Goal: Task Accomplishment & Management: Complete application form

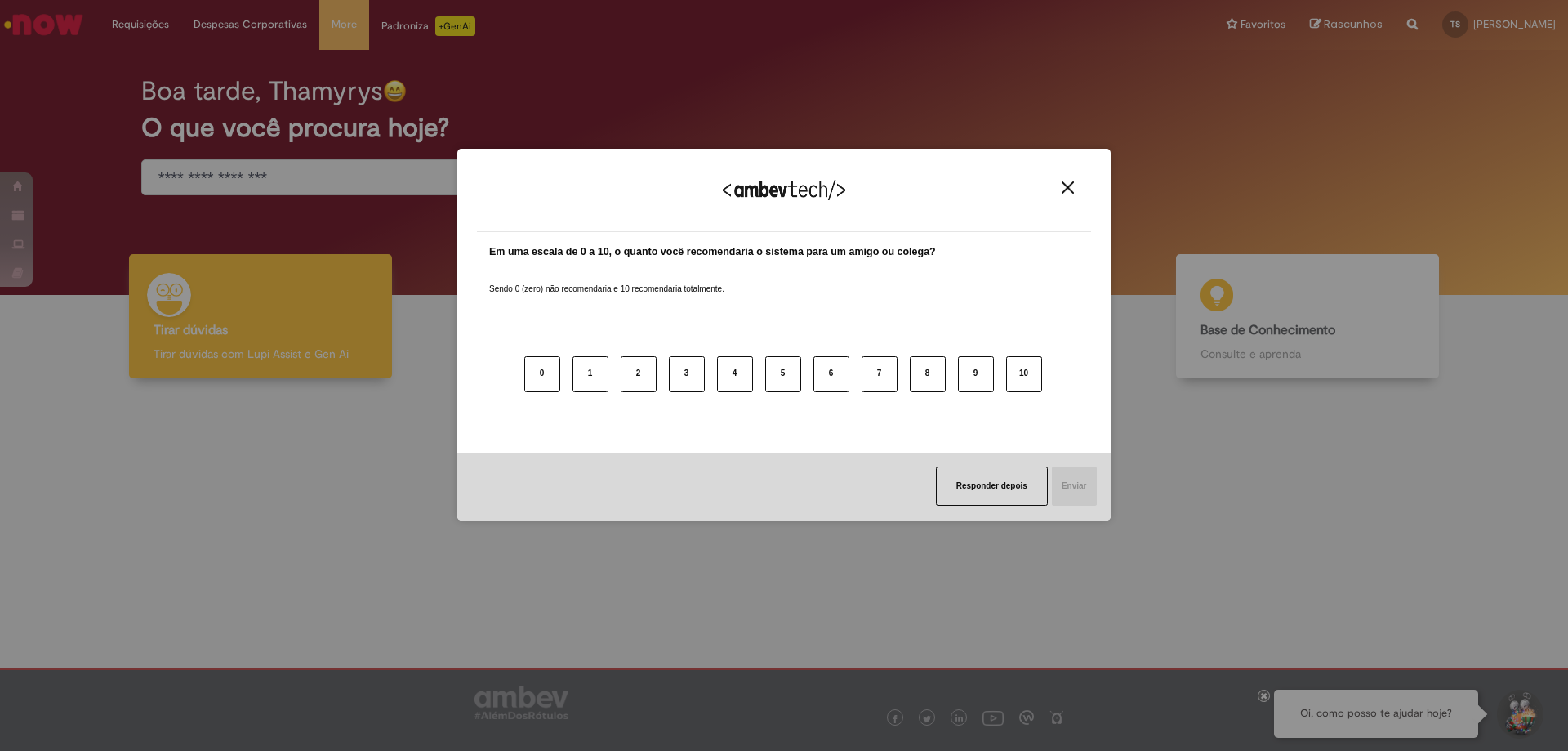
click at [1060, 188] on button "Close" at bounding box center [1068, 187] width 22 height 14
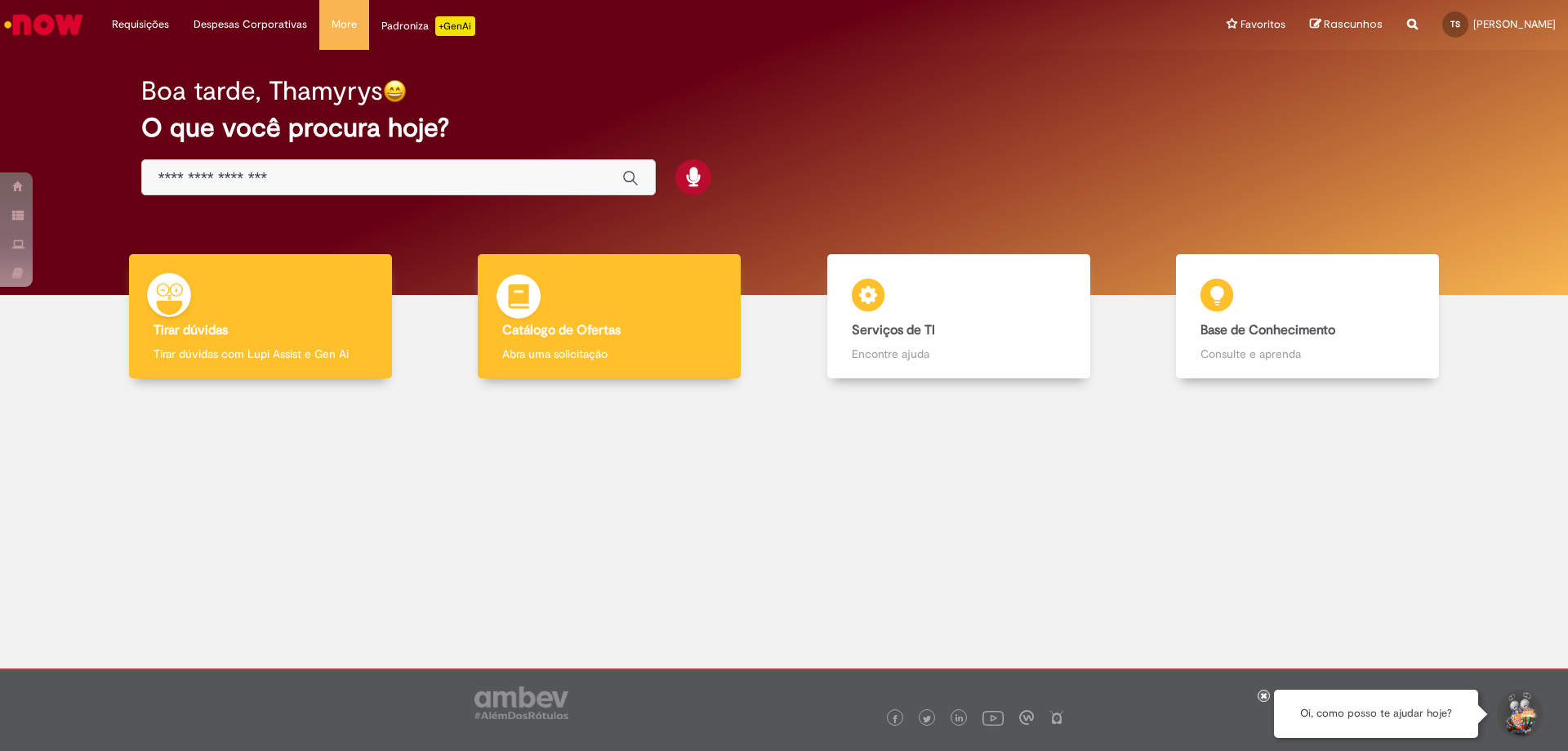
click at [605, 342] on div "Catálogo de Ofertas Catálogo de Ofertas Abra uma solicitação" at bounding box center [609, 316] width 263 height 125
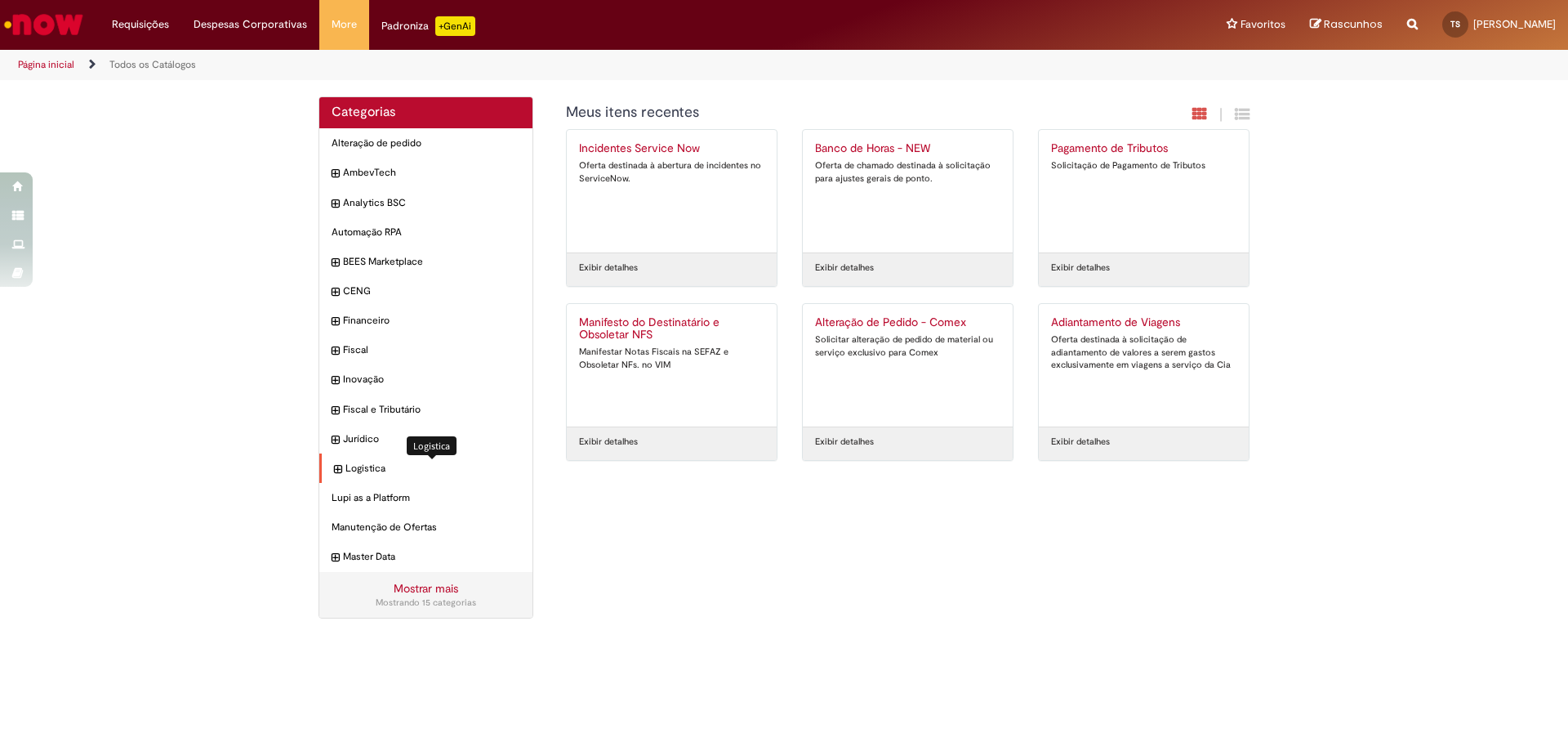
click at [366, 464] on span "Logistica Itens" at bounding box center [432, 468] width 175 height 14
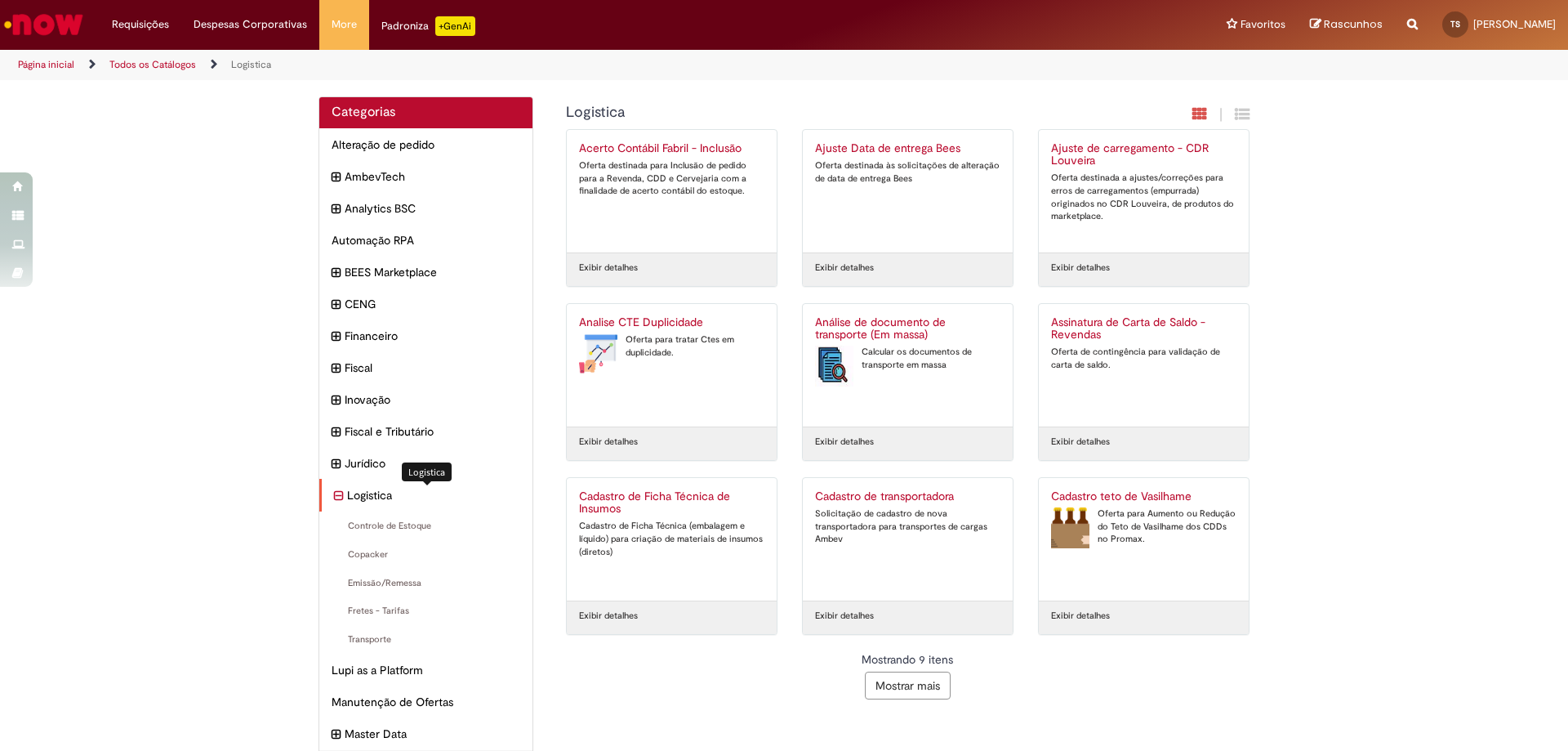
click at [367, 490] on span "Logistica Itens" at bounding box center [433, 495] width 173 height 17
click at [887, 687] on button "Mostrar mais" at bounding box center [907, 685] width 86 height 28
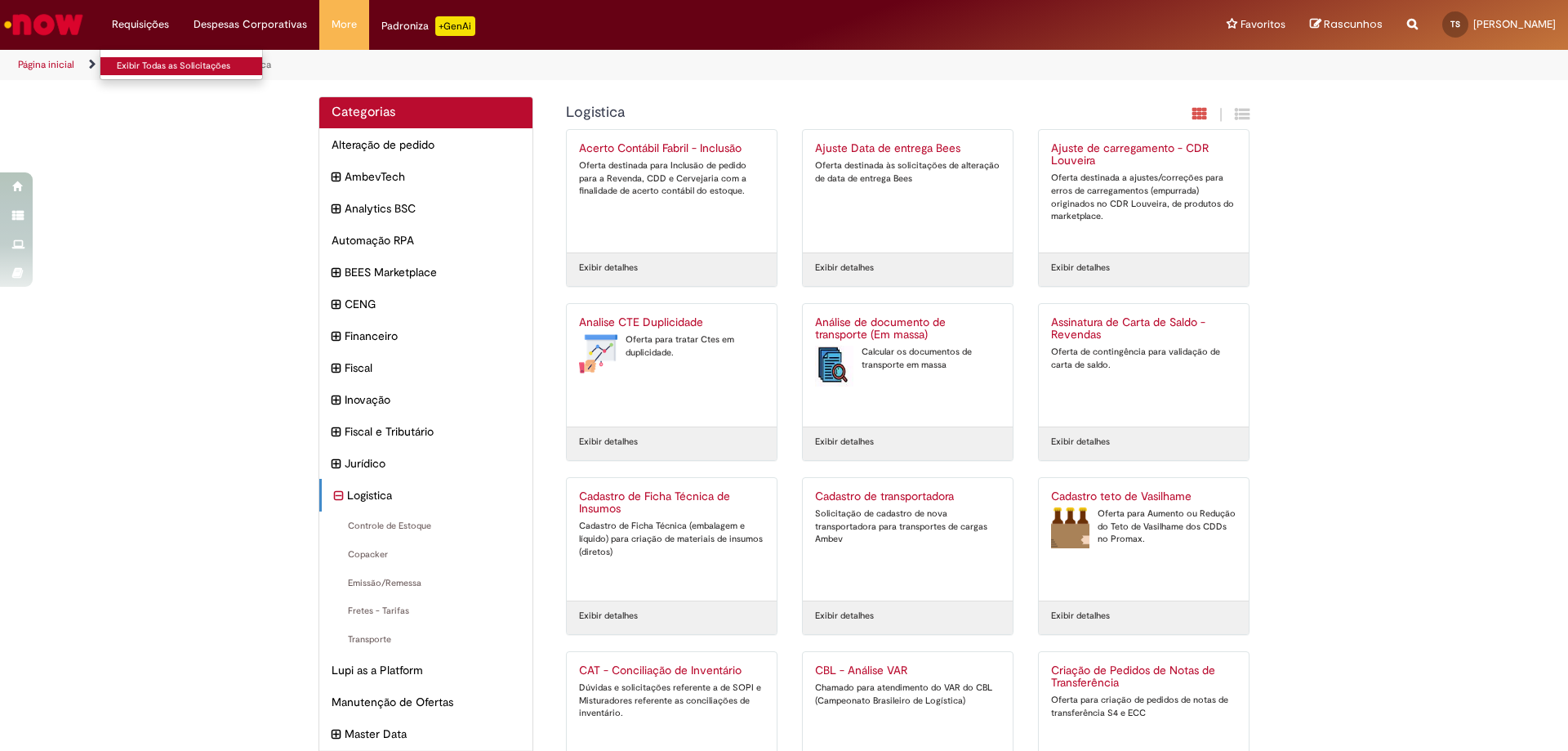
click at [171, 66] on link "Exibir Todas as Solicitações" at bounding box center [191, 66] width 180 height 18
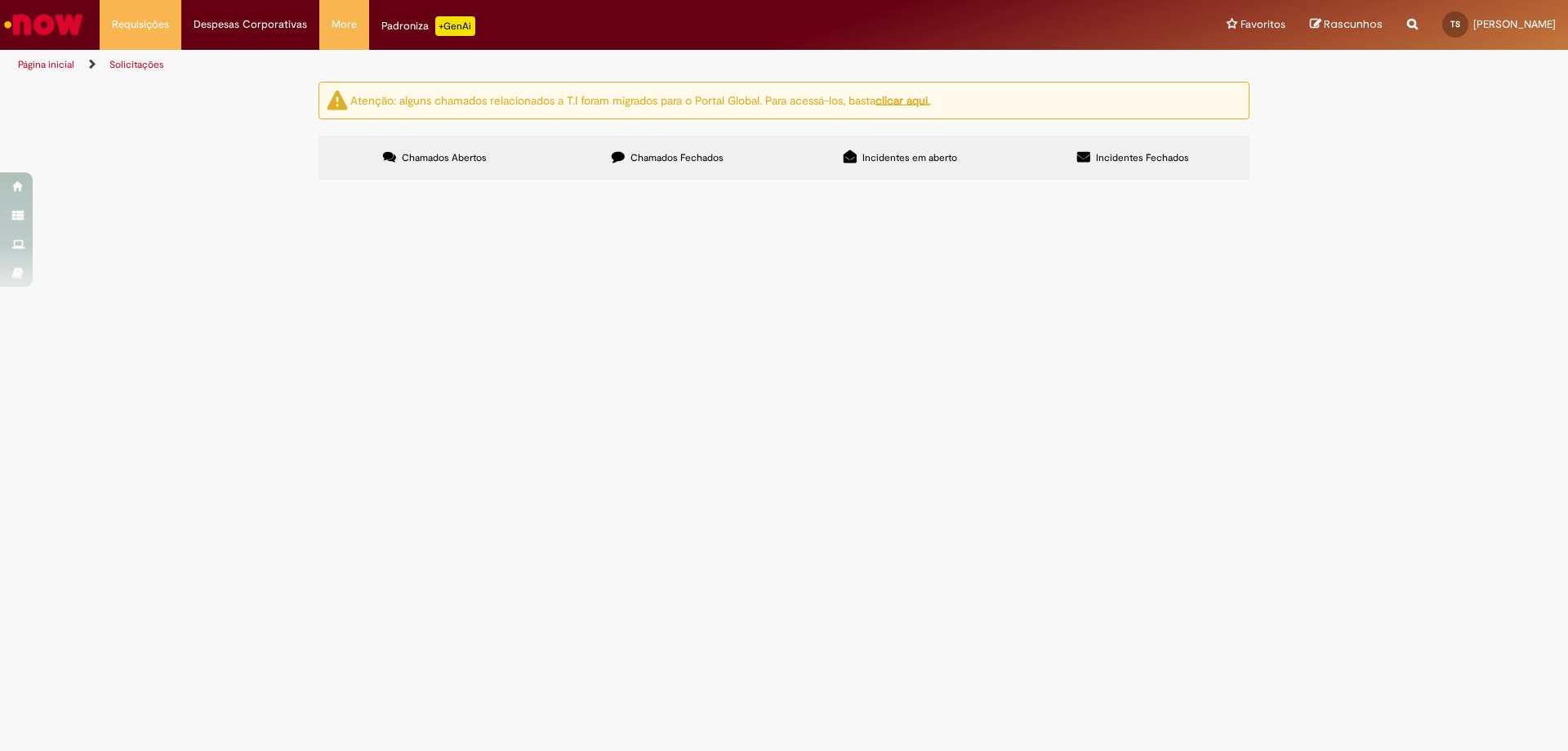
click at [0, 0] on span "Pesquisar" at bounding box center [0, 0] width 0 height 0
click at [0, 0] on button at bounding box center [0, 0] width 0 height 0
click at [156, 64] on link "Solicitações" at bounding box center [136, 65] width 55 height 13
click at [77, 62] on icon "Trilhas de página" at bounding box center [86, 64] width 19 height 10
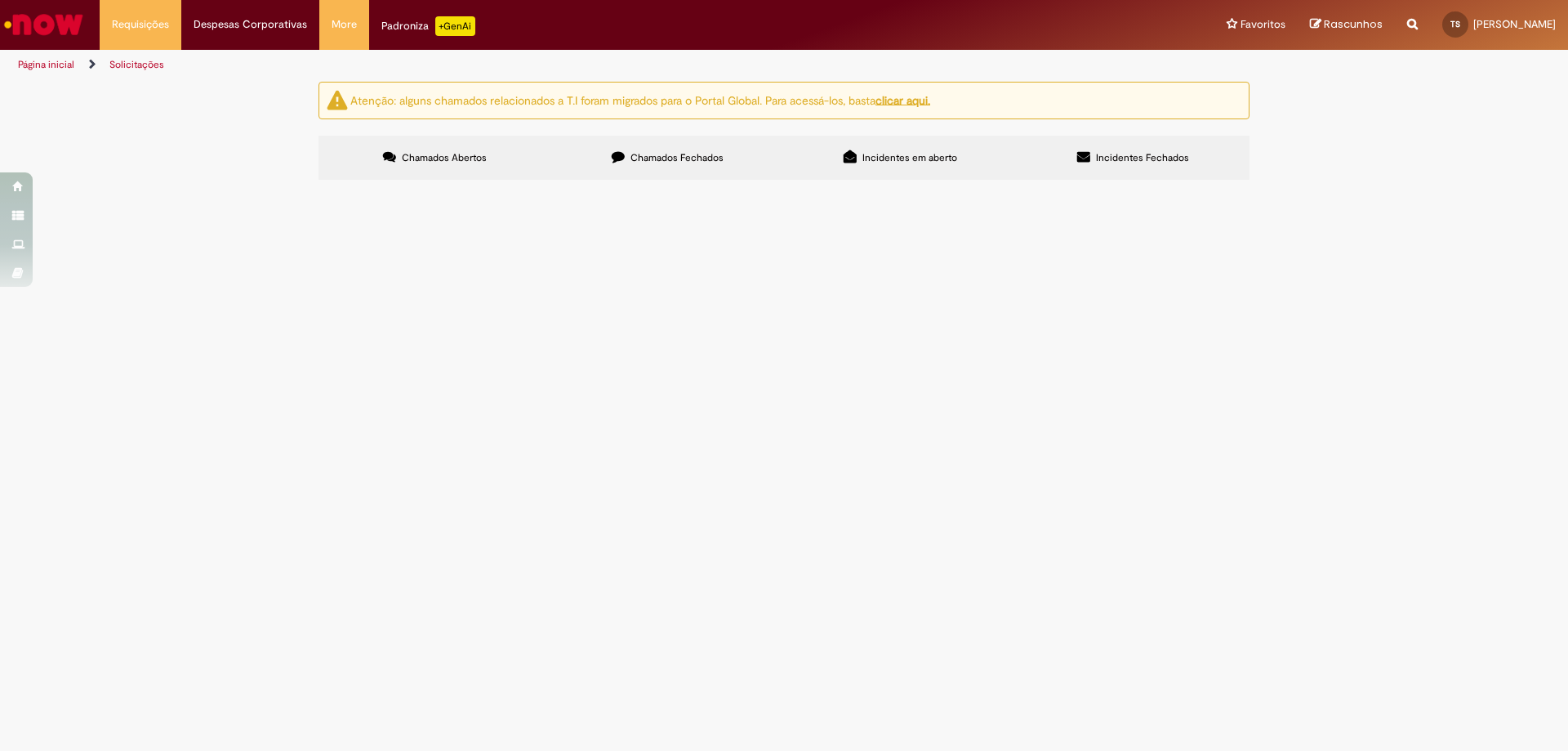
click at [56, 64] on link "Página inicial" at bounding box center [45, 65] width 56 height 13
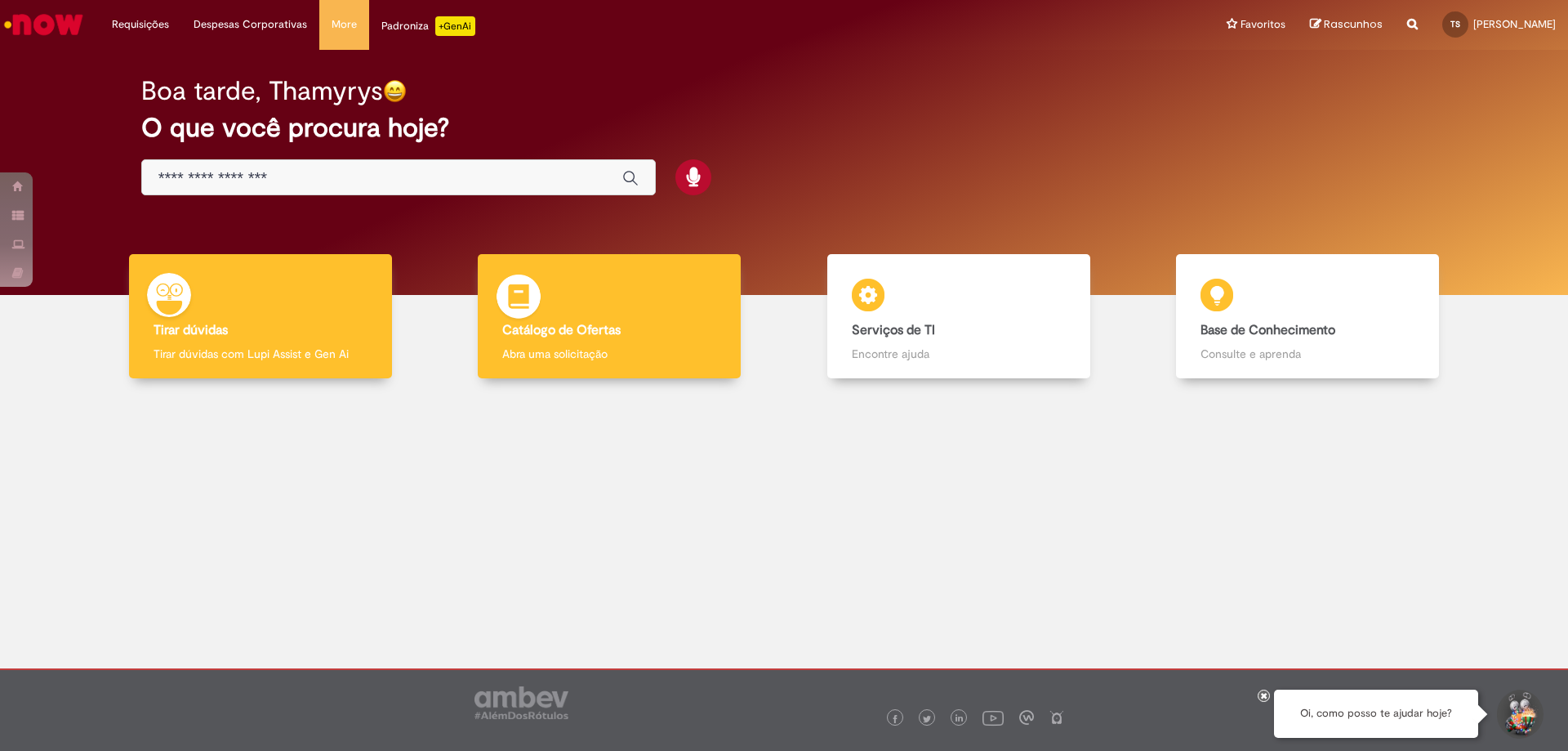
click at [645, 321] on div "Catálogo de Ofertas Catálogo de Ofertas Abra uma solicitação" at bounding box center [609, 316] width 263 height 125
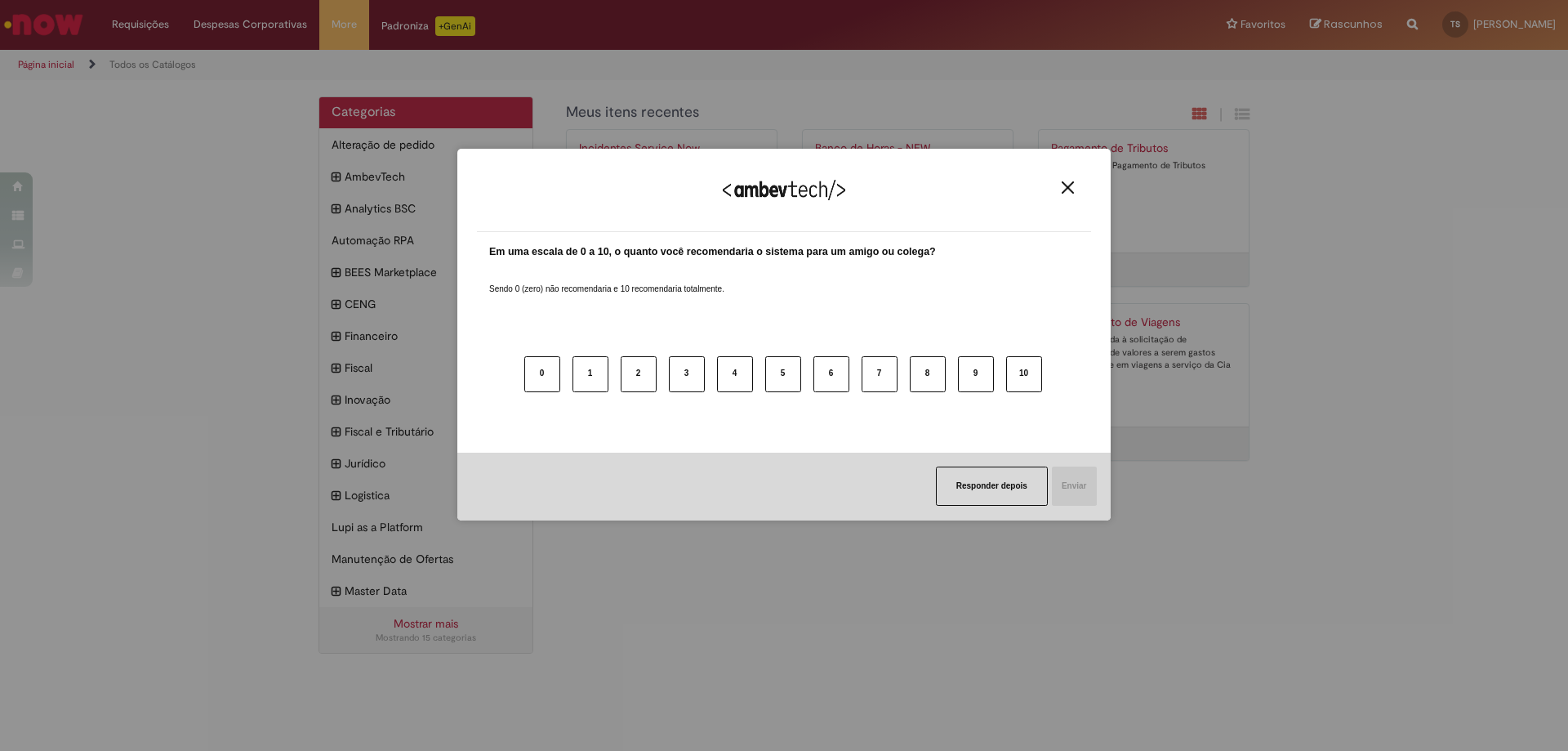
click at [1072, 186] on img "Close" at bounding box center [1067, 187] width 12 height 12
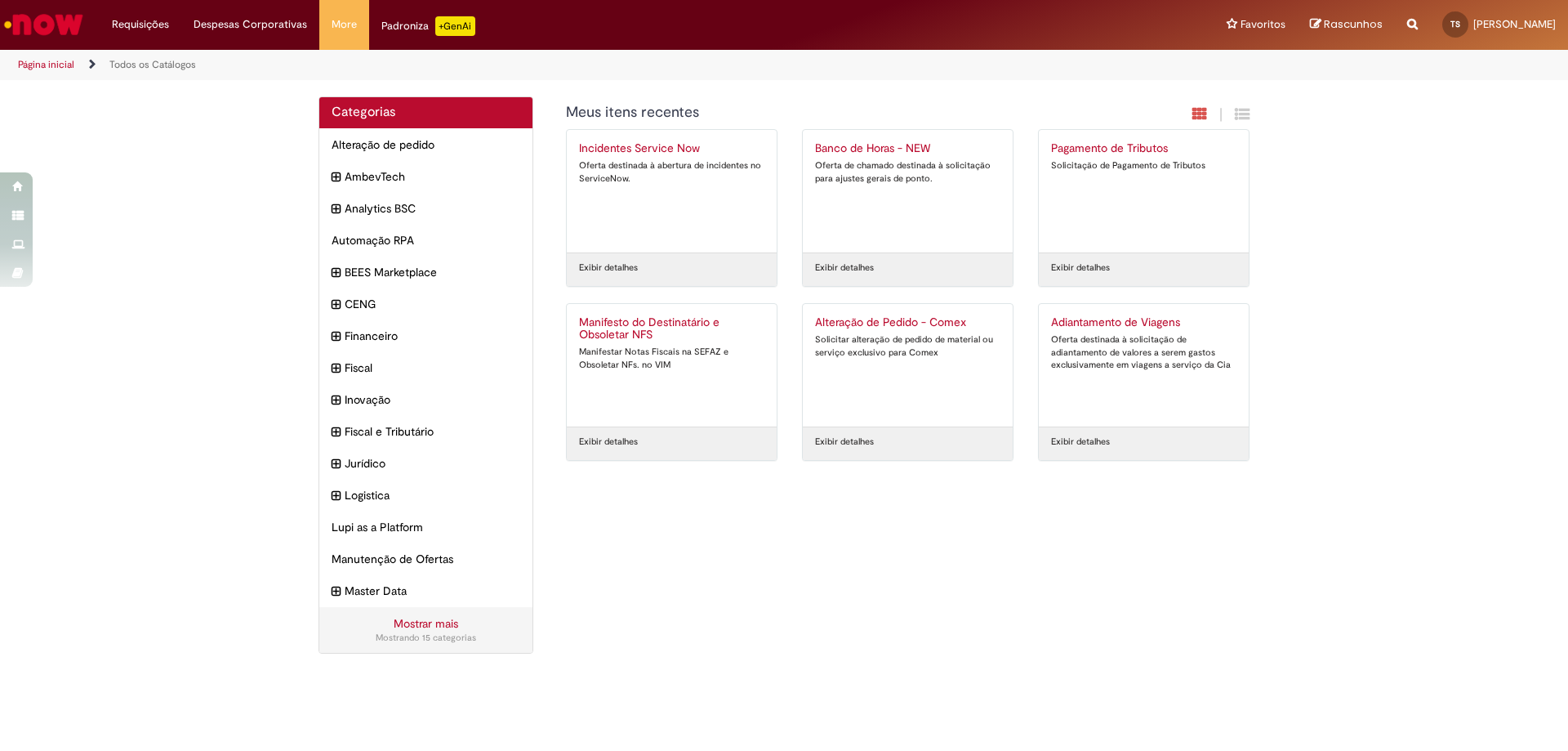
click at [1408, 14] on icon "Search from all sources" at bounding box center [1412, 15] width 10 height 30
click at [1342, 19] on input "text" at bounding box center [1379, 25] width 75 height 28
type input "******"
click button "Pesquisar" at bounding box center [1327, 25] width 31 height 28
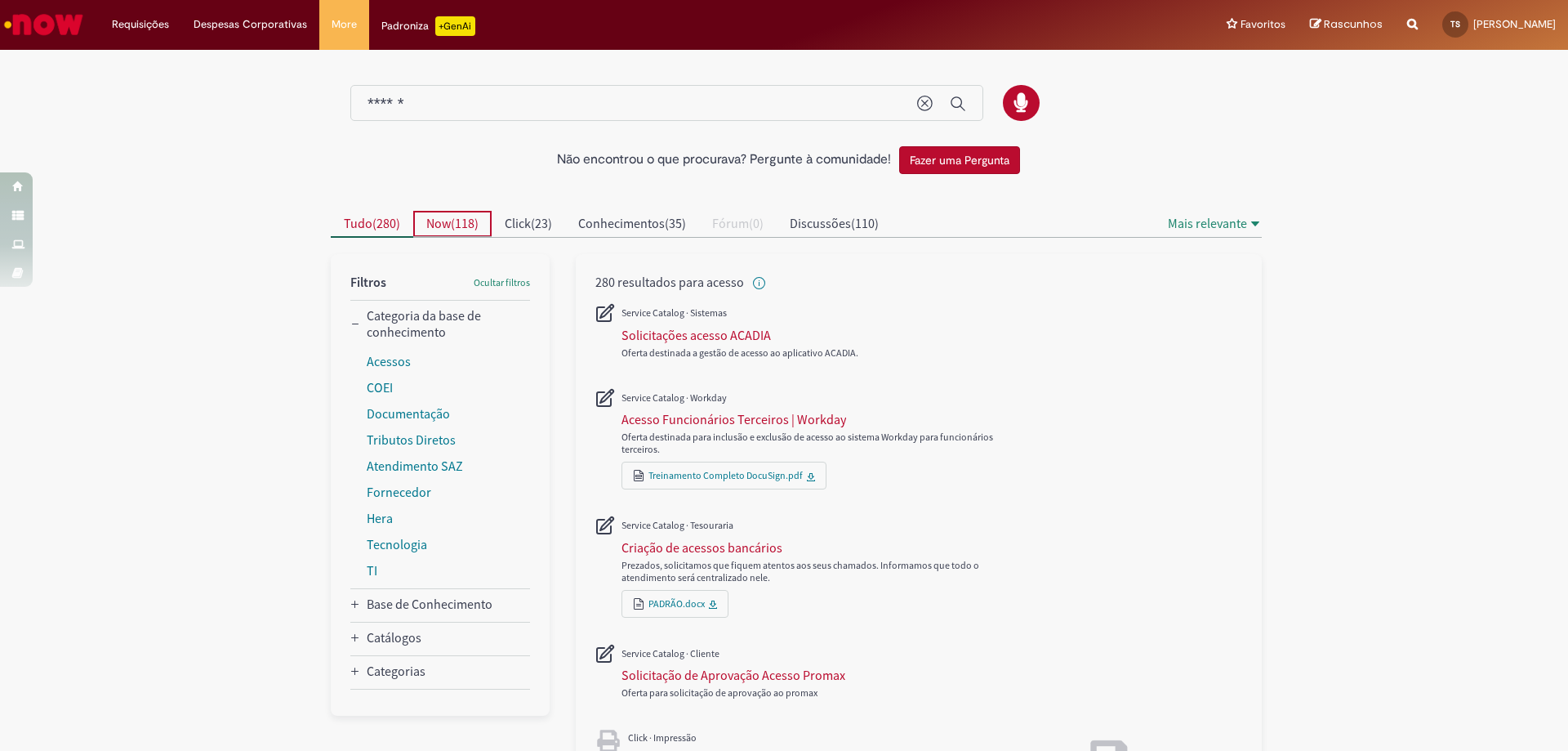
click at [454, 225] on span "118" at bounding box center [464, 223] width 19 height 17
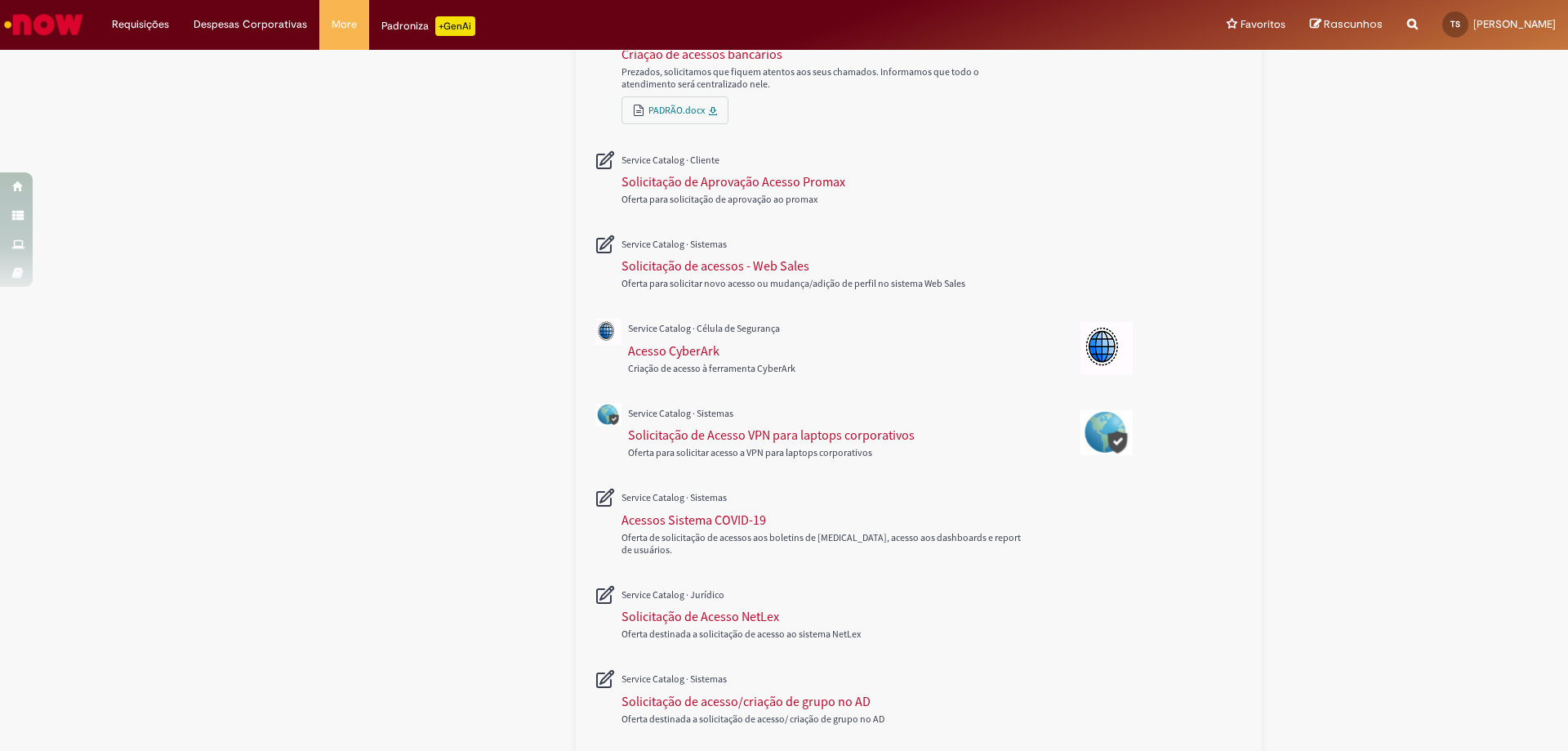
scroll to position [575, 0]
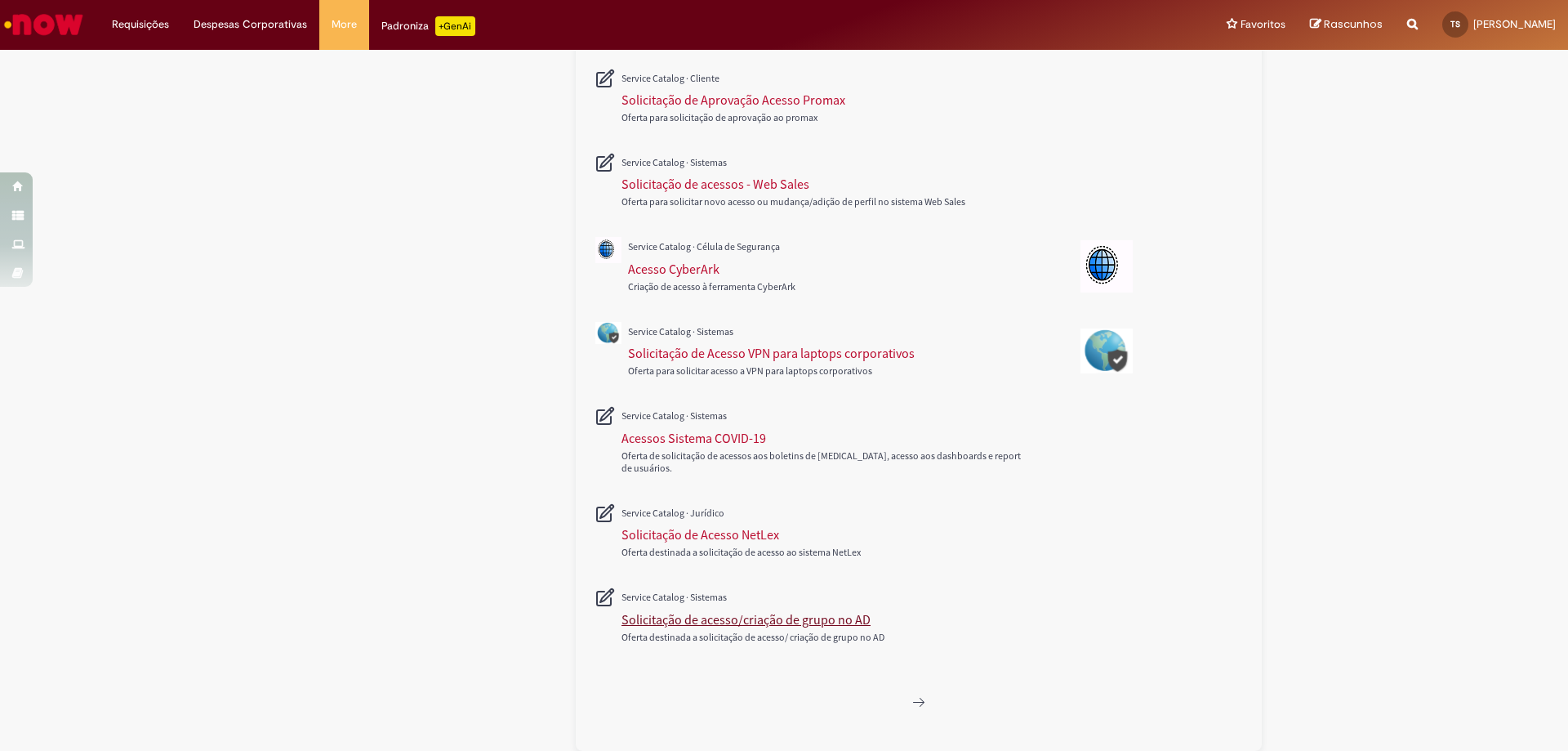
click at [704, 621] on div "Solicitação de acesso/criação de grupo no AD" at bounding box center [745, 620] width 249 height 17
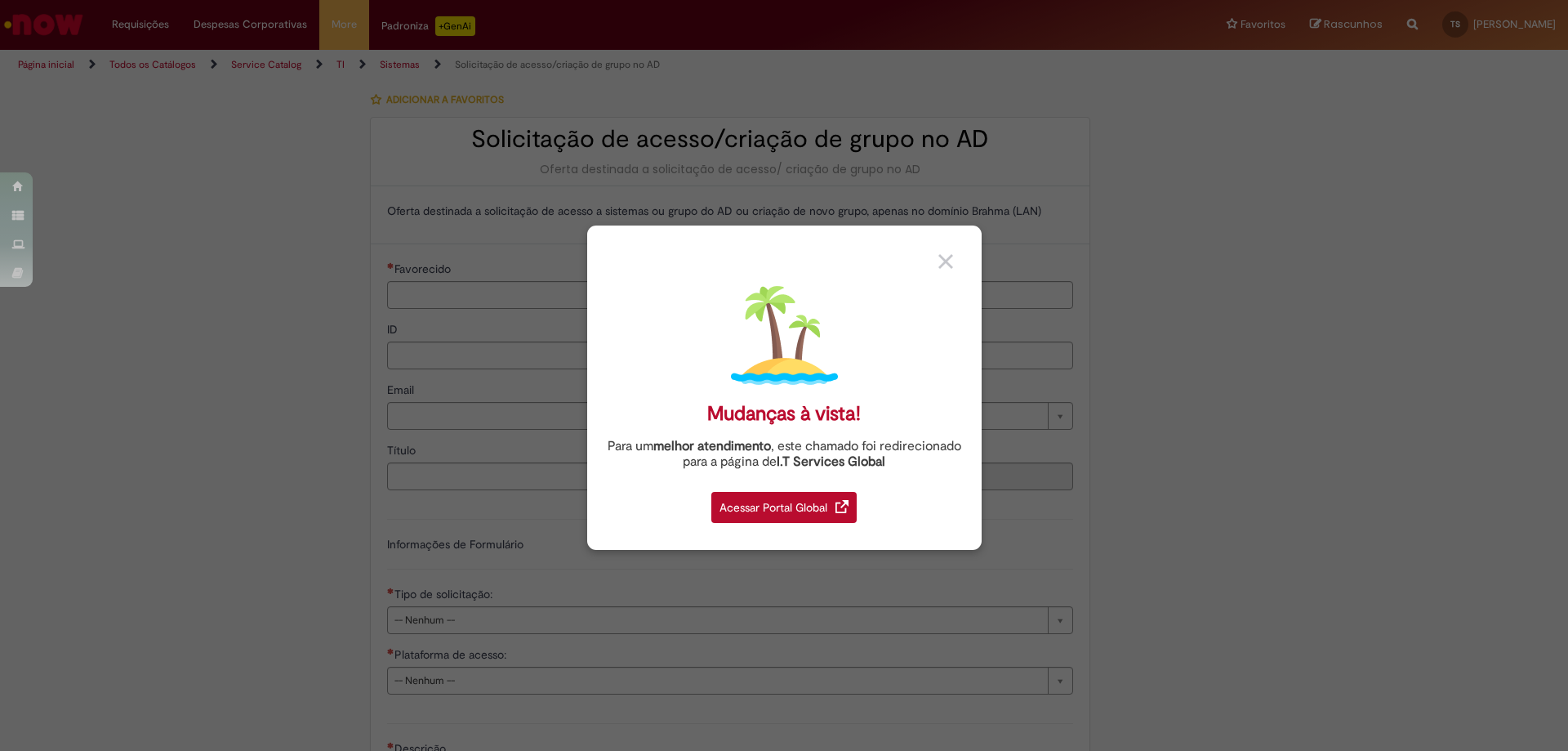
type input "**********"
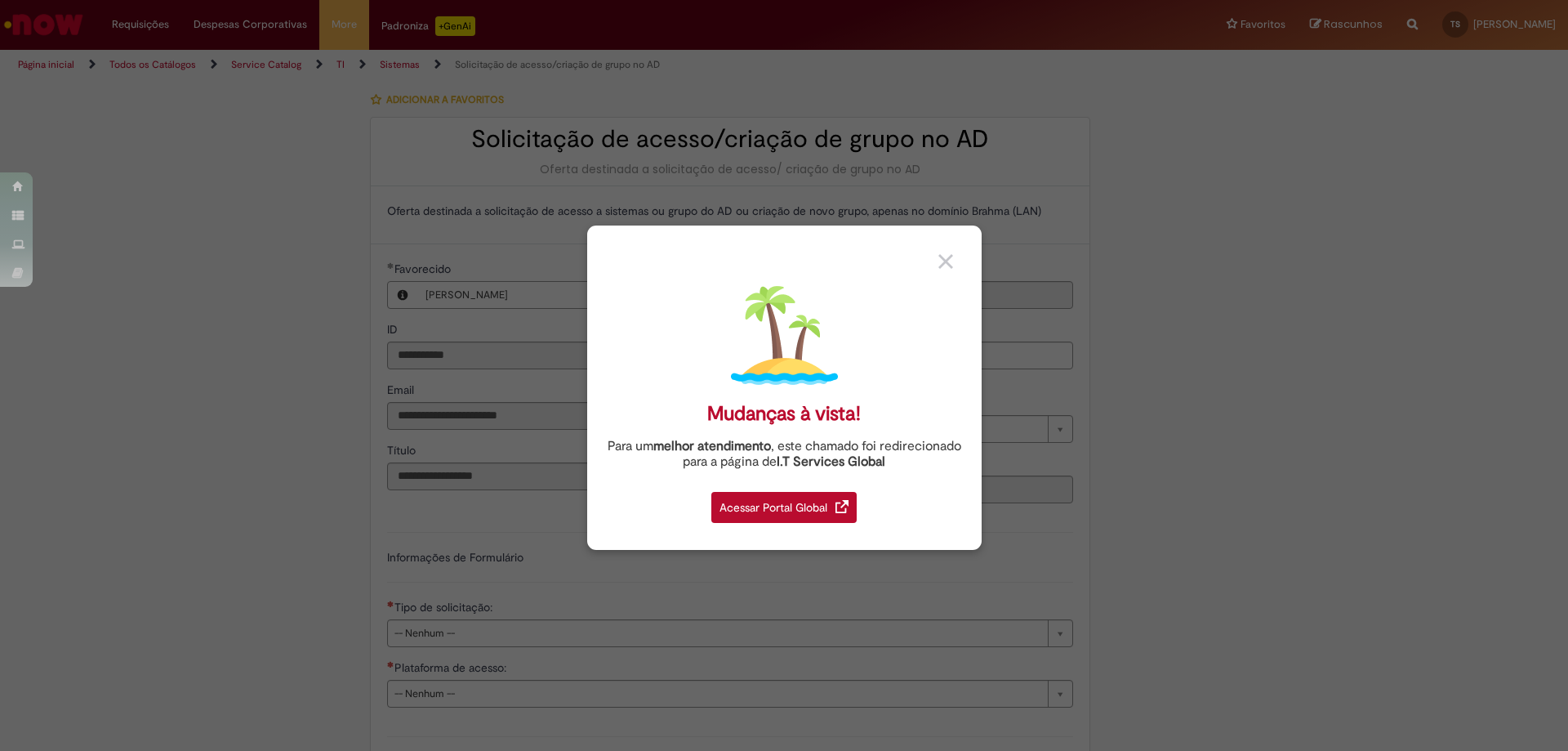
click at [953, 252] on link at bounding box center [954, 256] width 31 height 31
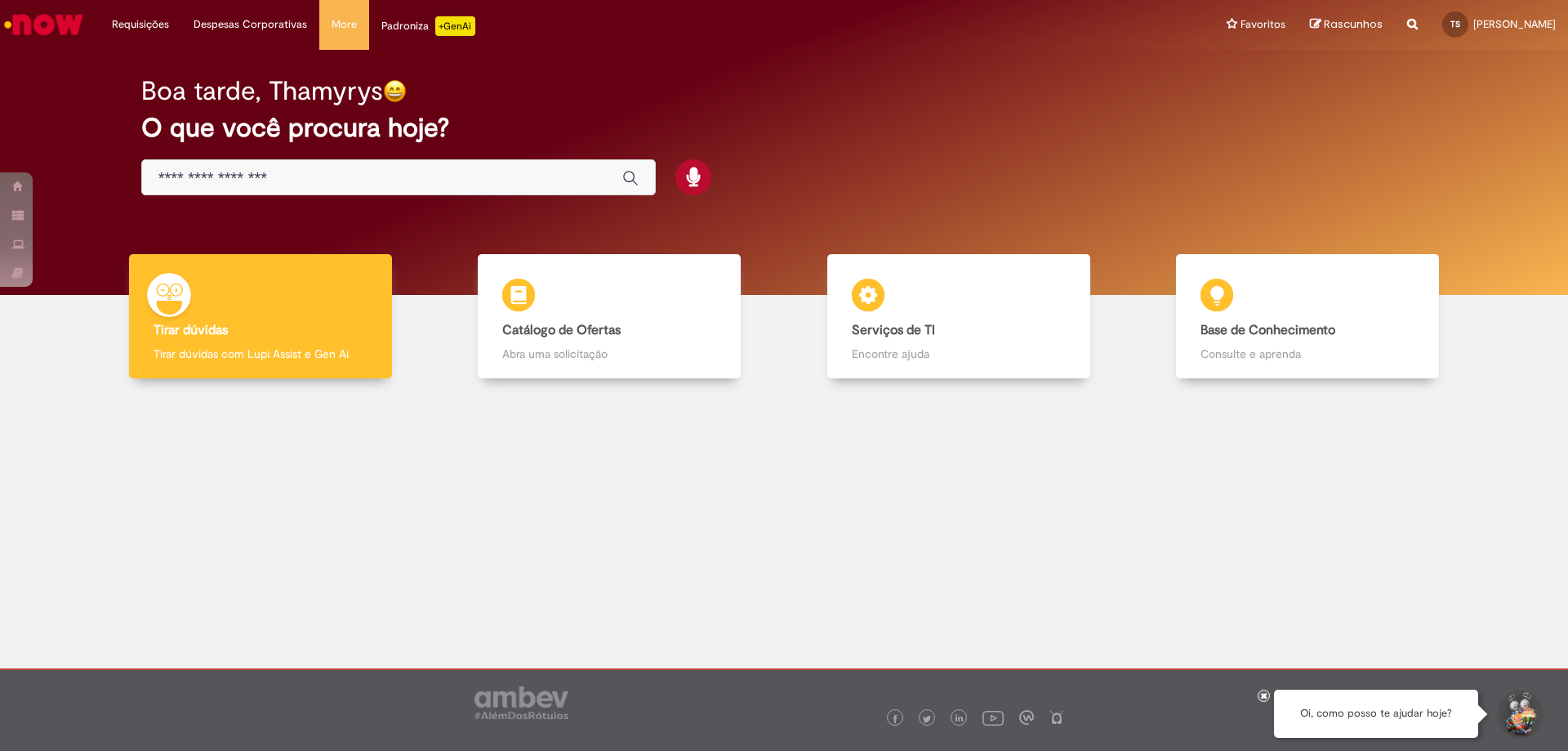
click at [953, 252] on div "Boa tarde, Thamyrys O que você procura hoje?" at bounding box center [783, 172] width 1543 height 245
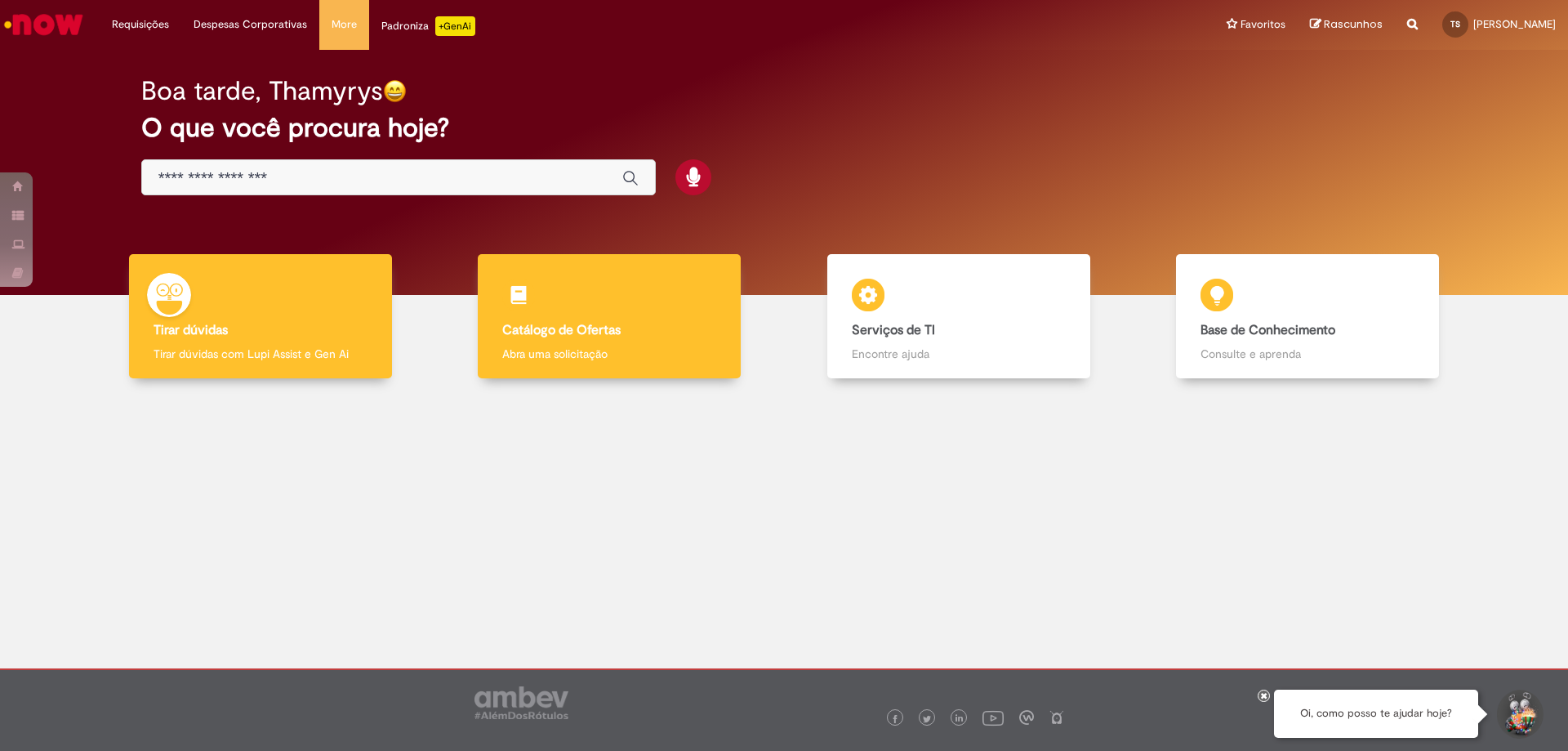
click at [582, 294] on div "Catálogo de Ofertas Catálogo de Ofertas Abra uma solicitação" at bounding box center [609, 316] width 263 height 125
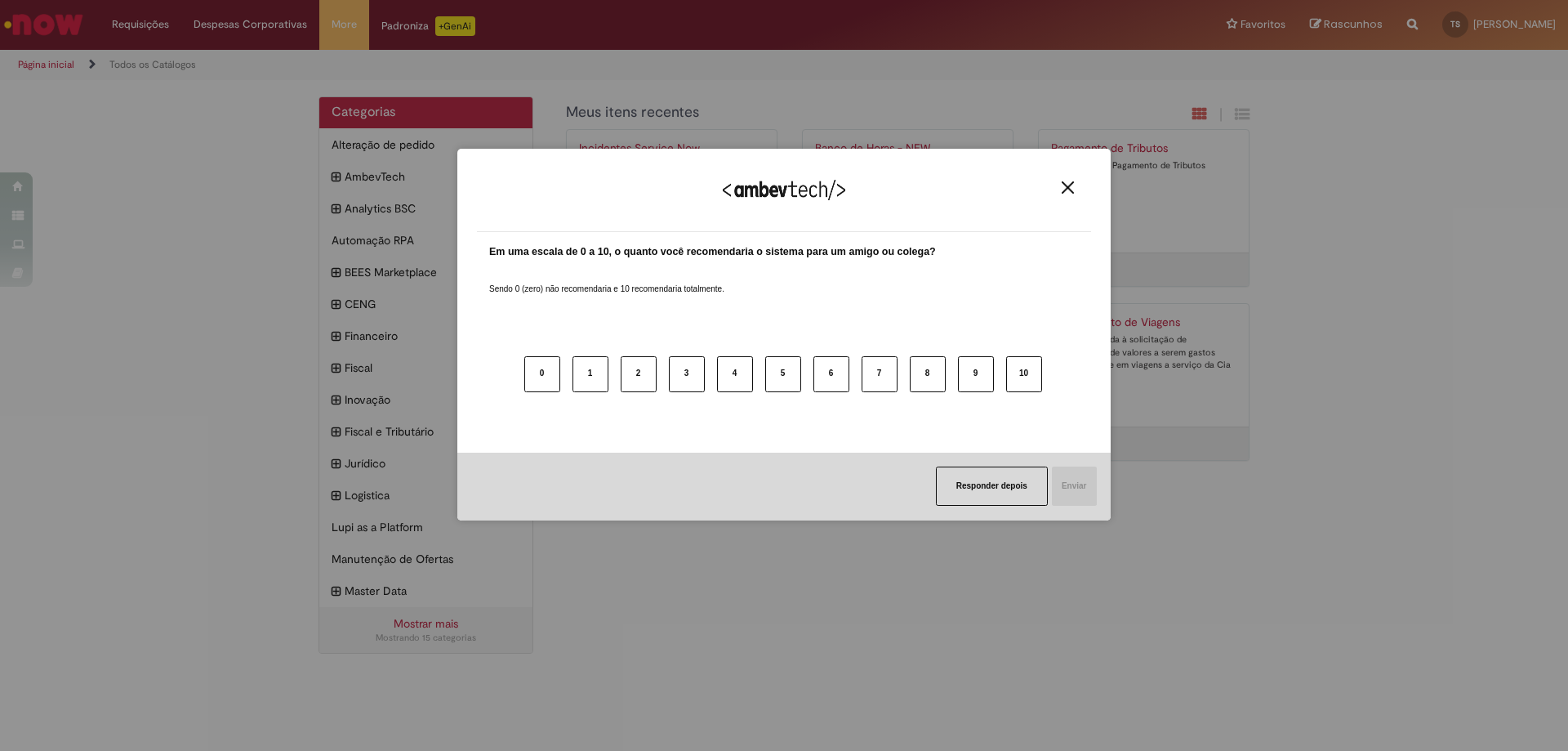
click at [1060, 180] on div "Agradecemos seu feedback!" at bounding box center [783, 200] width 614 height 64
click at [1065, 187] on img "Close" at bounding box center [1067, 187] width 12 height 12
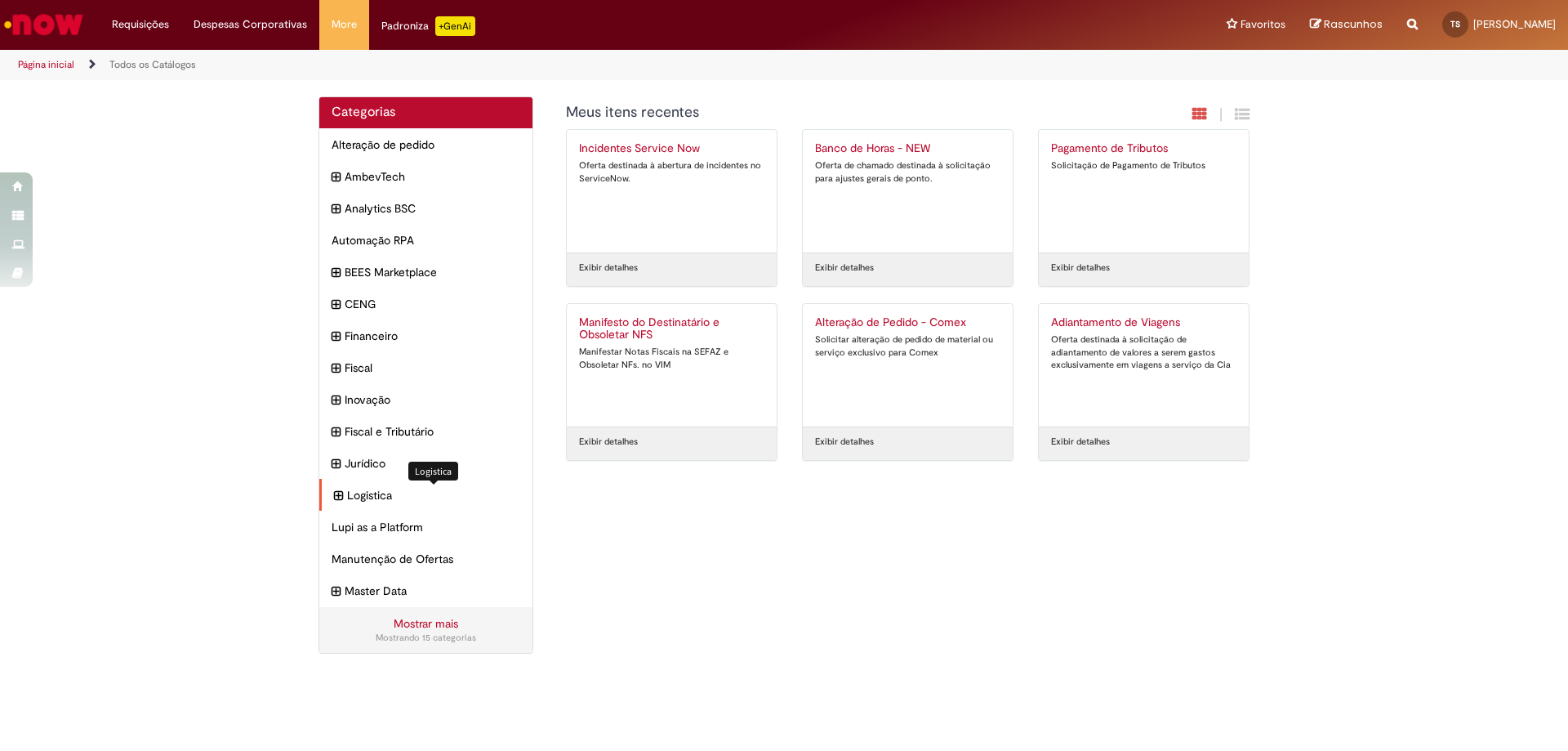
click at [359, 496] on span "Logistica Itens" at bounding box center [433, 495] width 173 height 17
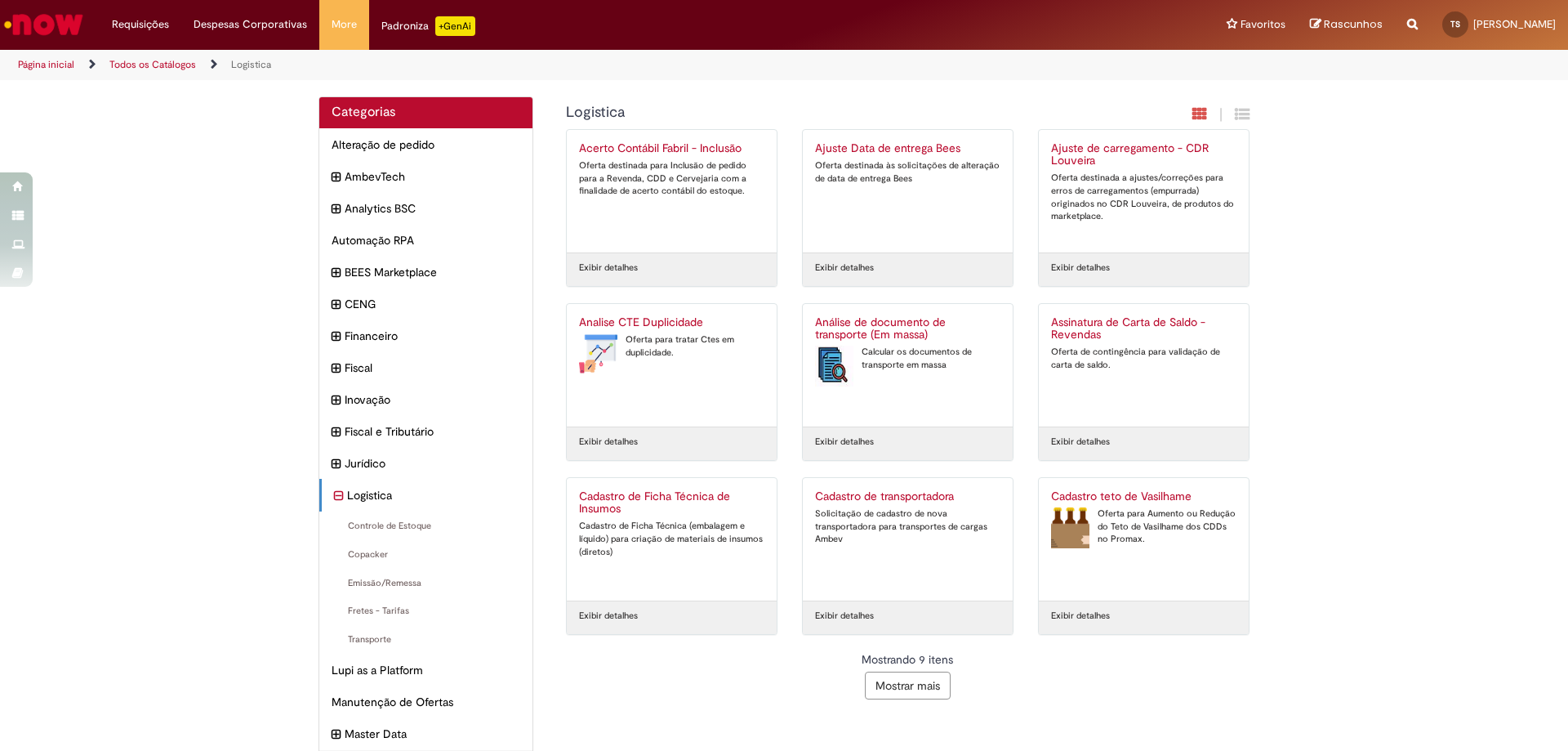
click at [898, 688] on button "Mostrar mais" at bounding box center [907, 685] width 86 height 28
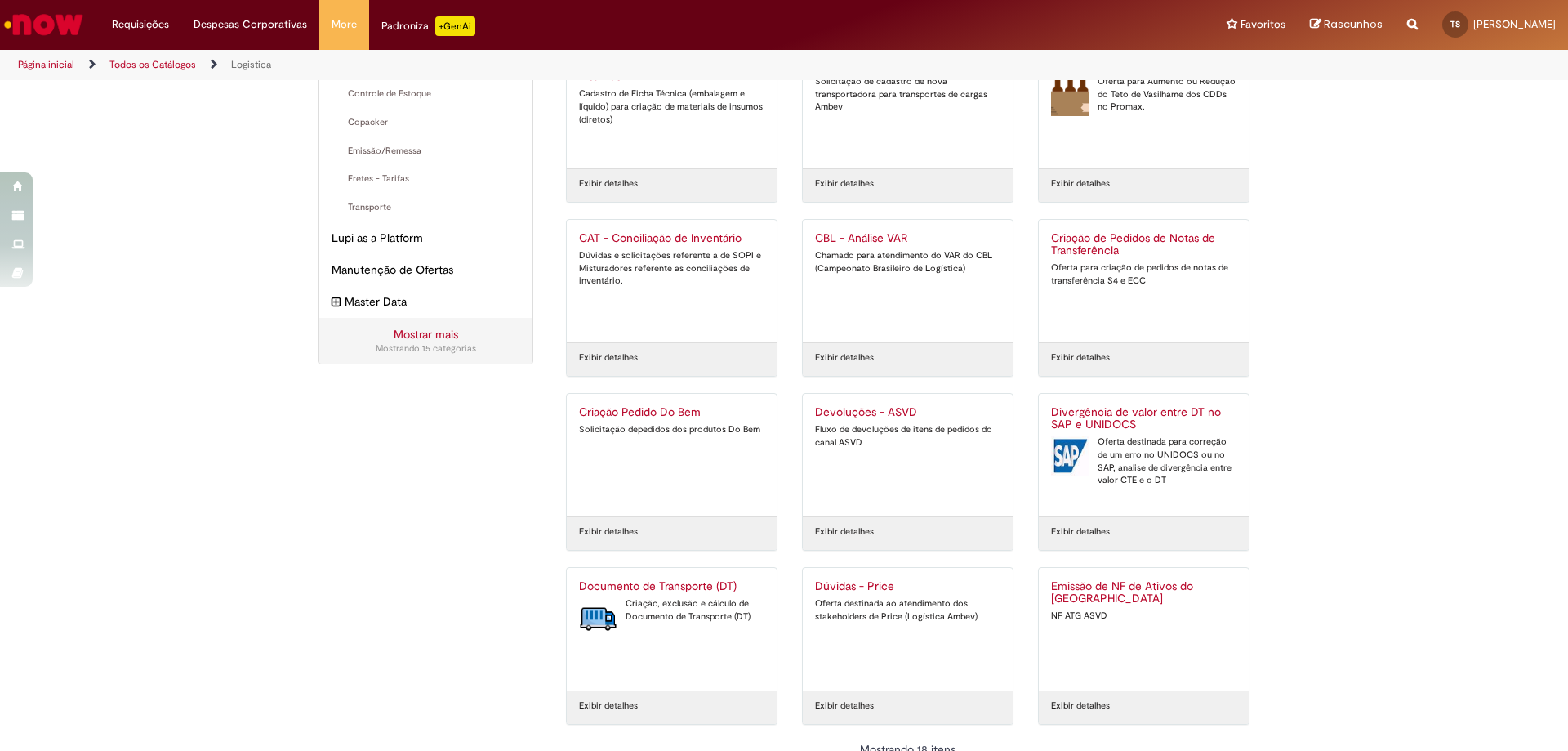
scroll to position [488, 0]
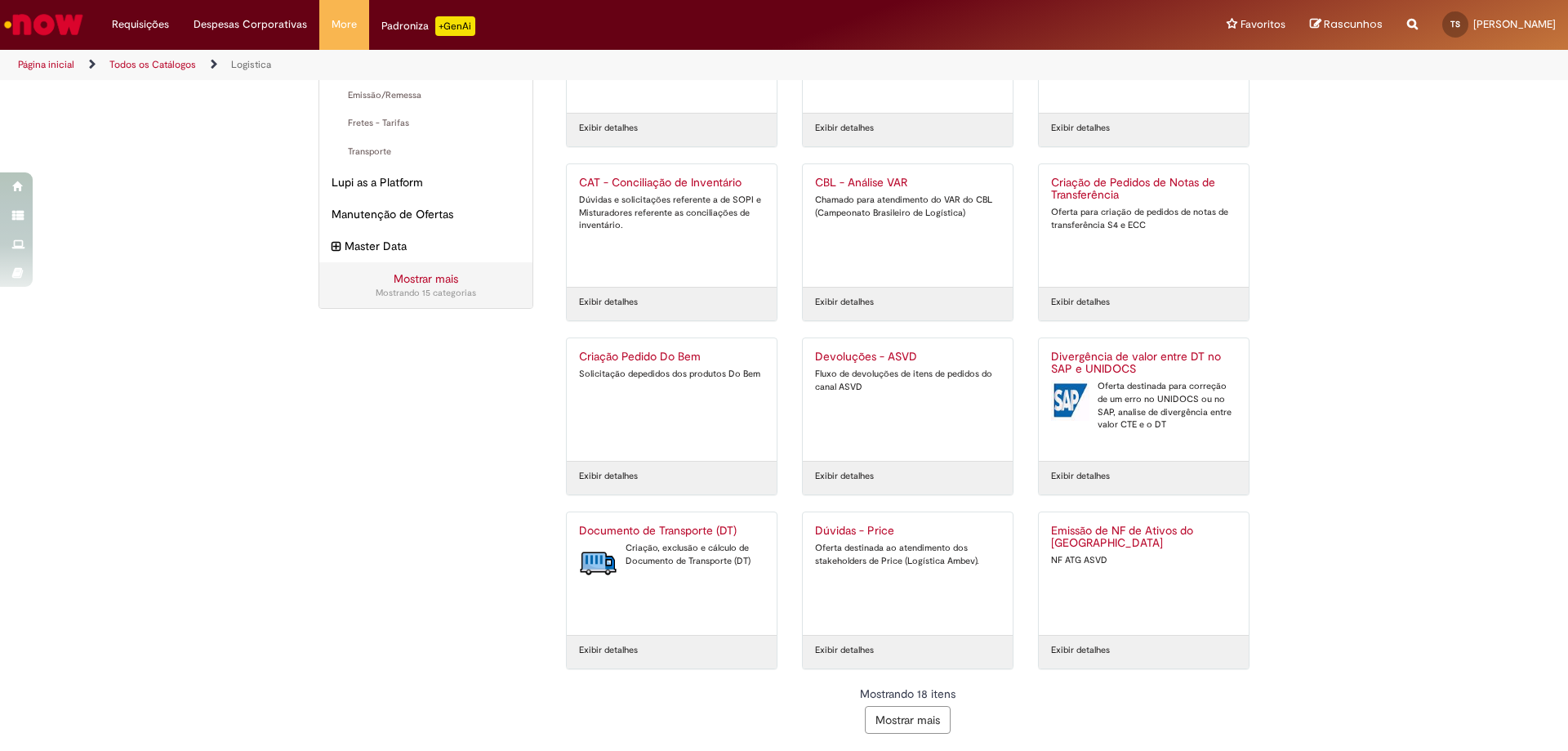
click at [901, 721] on button "Mostrar mais" at bounding box center [907, 720] width 86 height 28
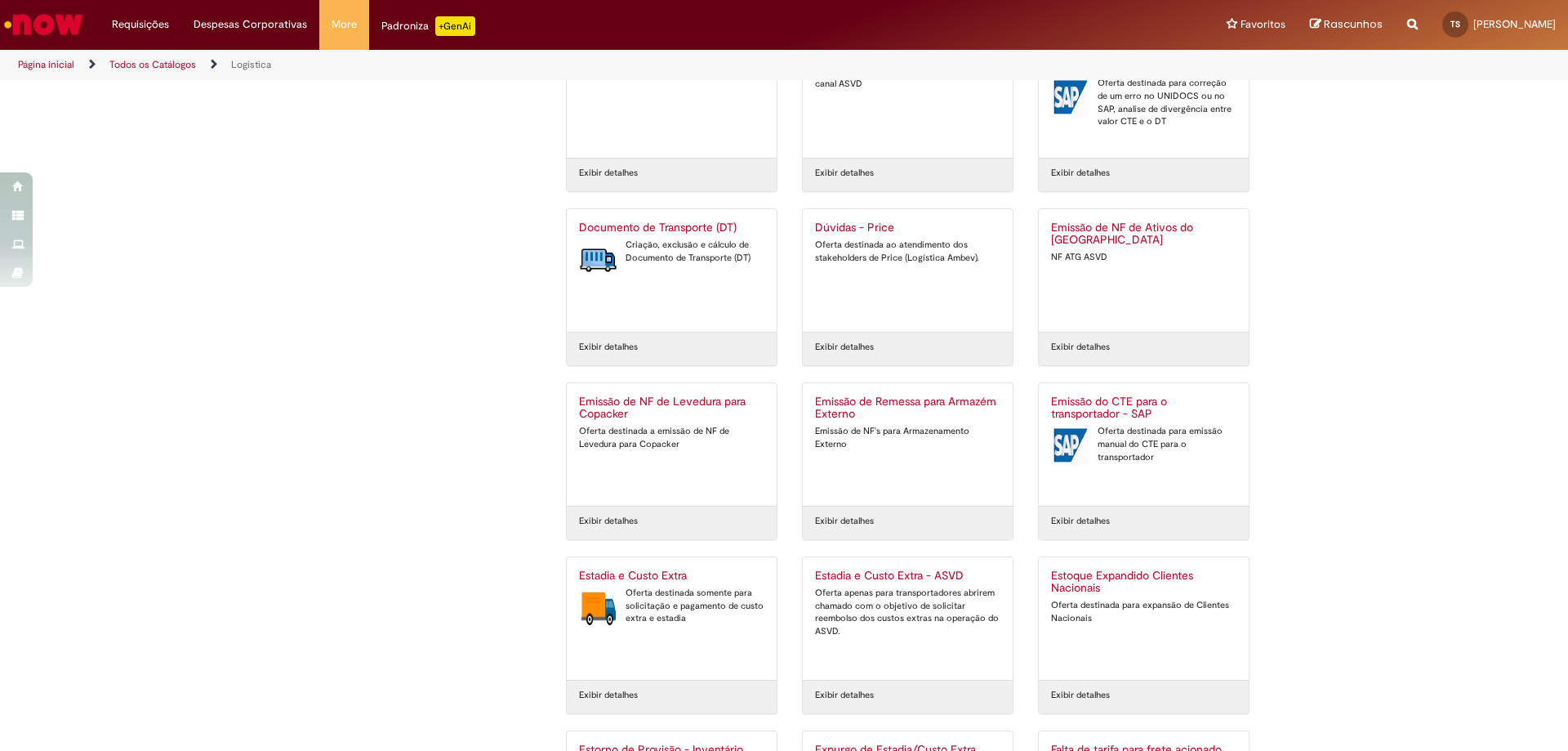
scroll to position [1009, 0]
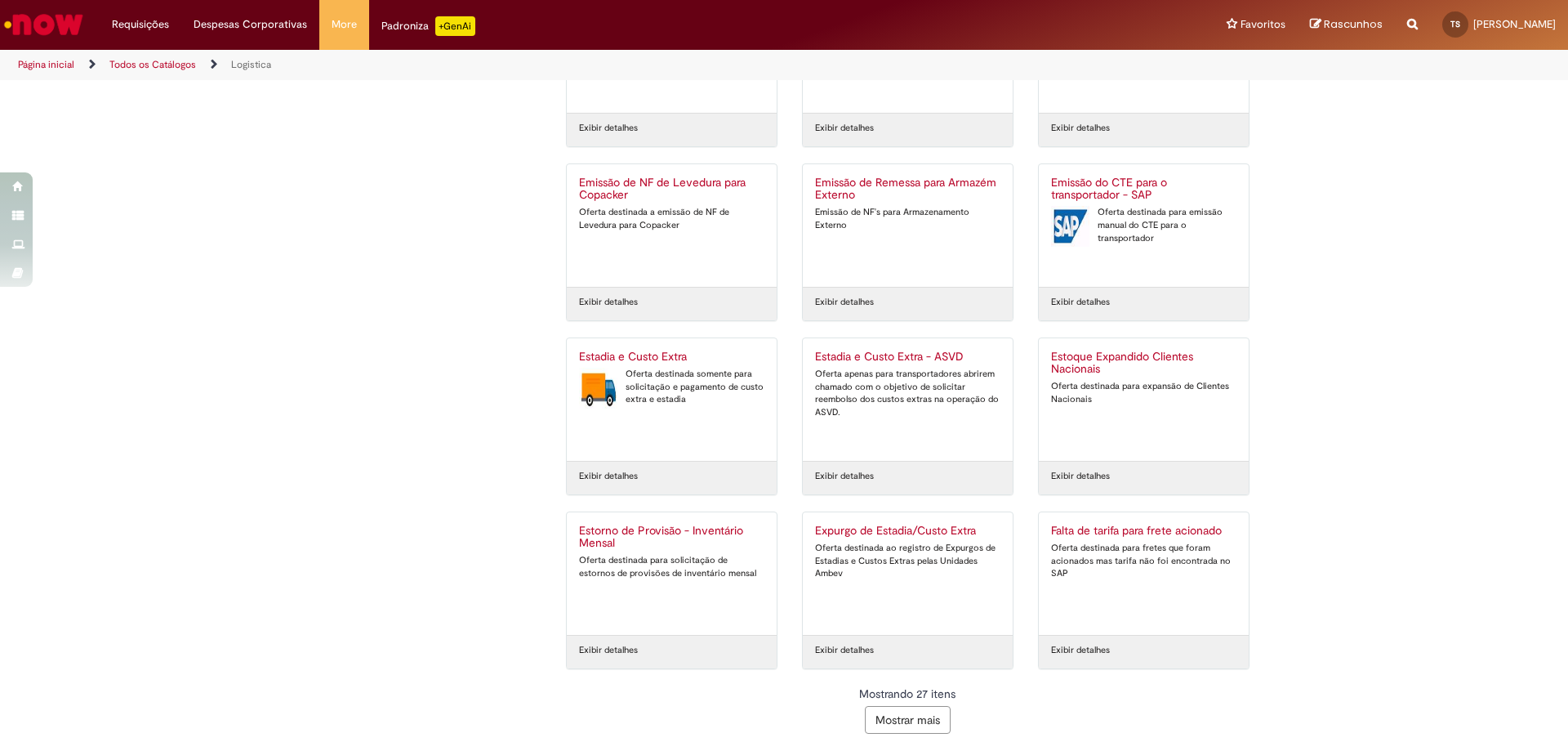
click at [898, 732] on button "Mostrar mais" at bounding box center [907, 720] width 86 height 28
